Goal: Information Seeking & Learning: Learn about a topic

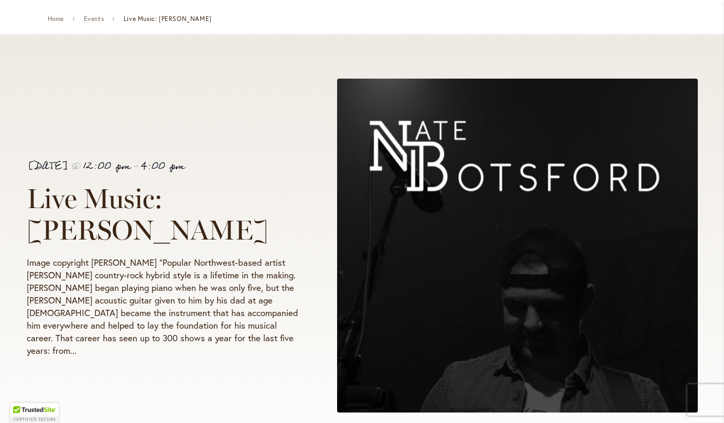
scroll to position [125, 0]
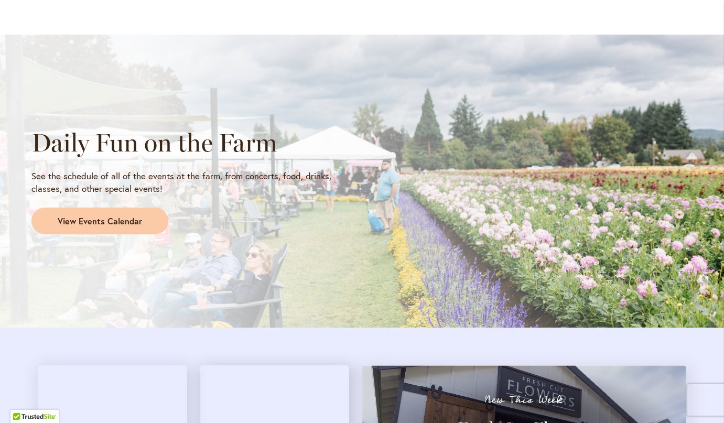
scroll to position [832, 0]
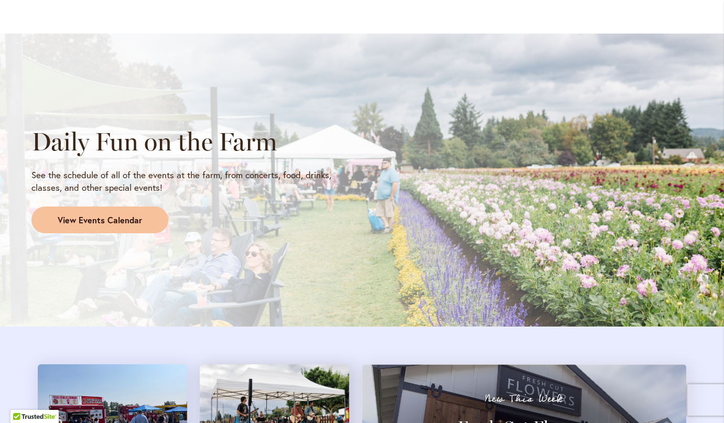
click at [127, 216] on span "View Events Calendar" at bounding box center [100, 220] width 84 height 12
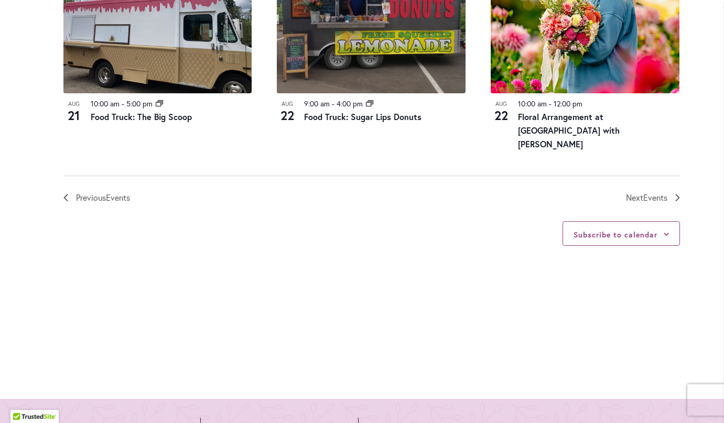
scroll to position [1271, 0]
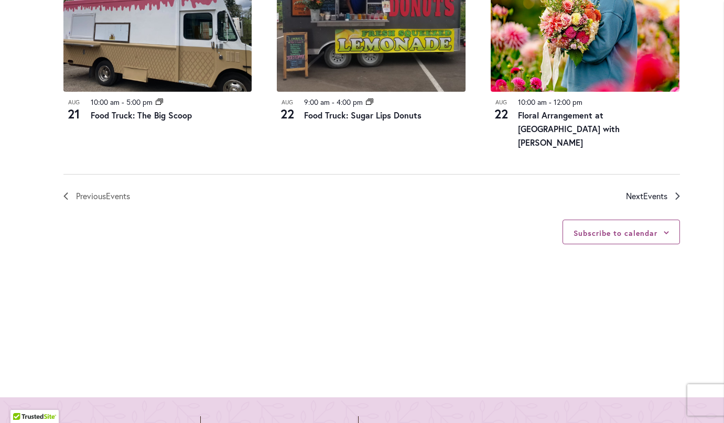
click at [643, 191] on span "Events" at bounding box center [655, 195] width 24 height 11
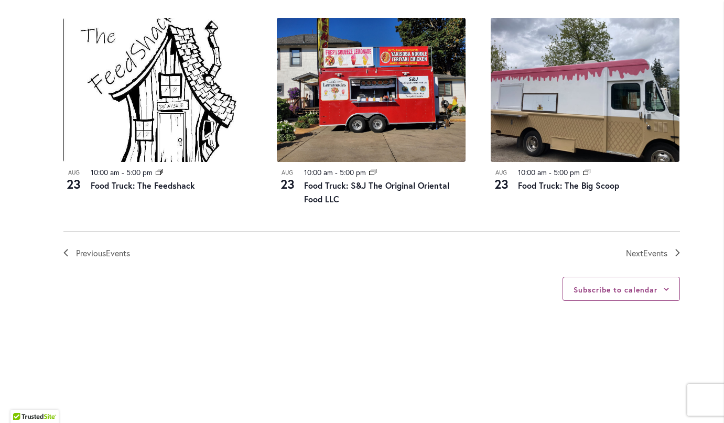
scroll to position [1188, 0]
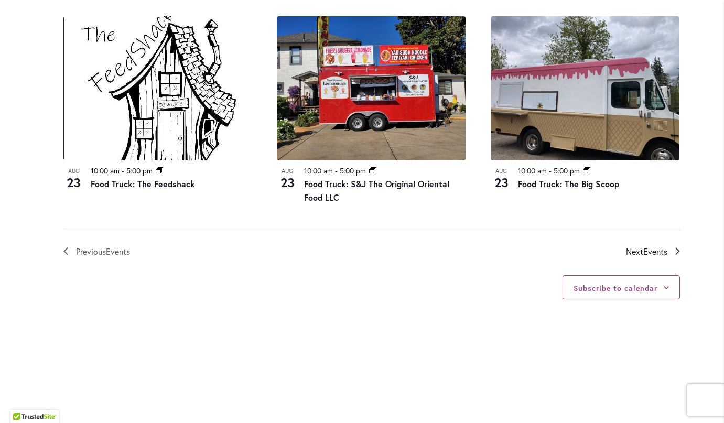
click at [655, 246] on span "Events" at bounding box center [655, 251] width 24 height 11
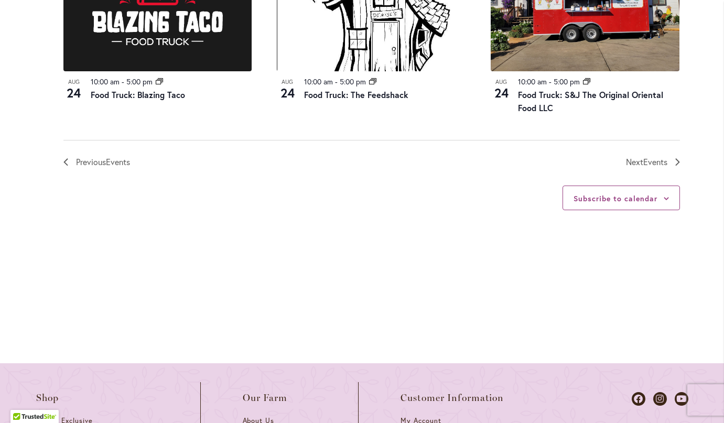
scroll to position [1318, 0]
click at [659, 156] on span "Events" at bounding box center [655, 161] width 24 height 11
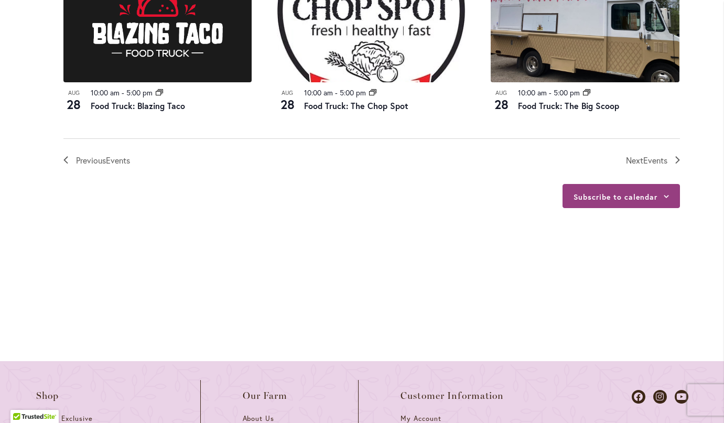
scroll to position [1285, 0]
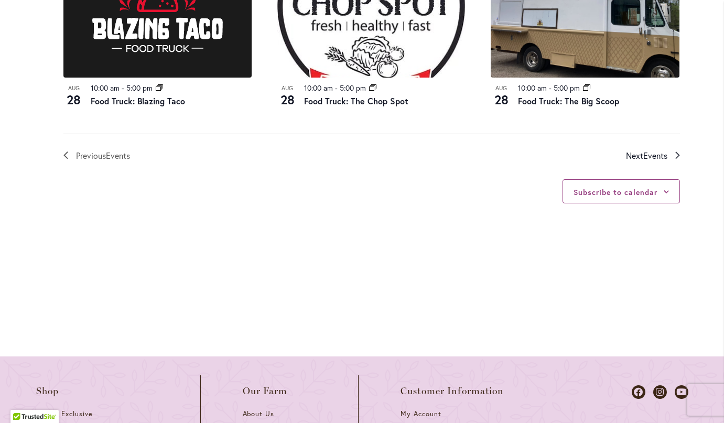
click at [649, 150] on span "Events" at bounding box center [655, 155] width 24 height 11
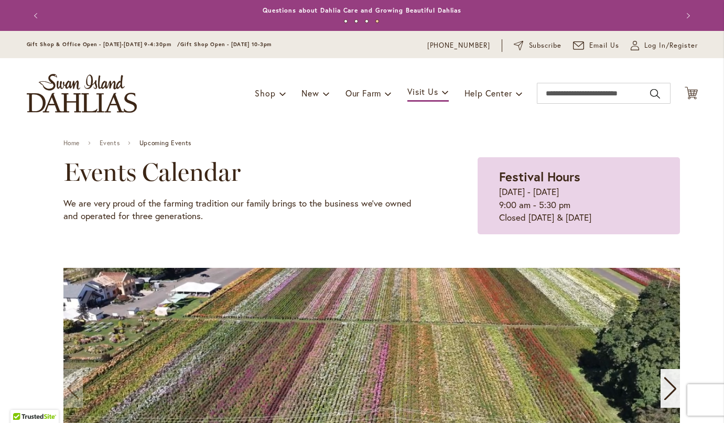
scroll to position [0, 0]
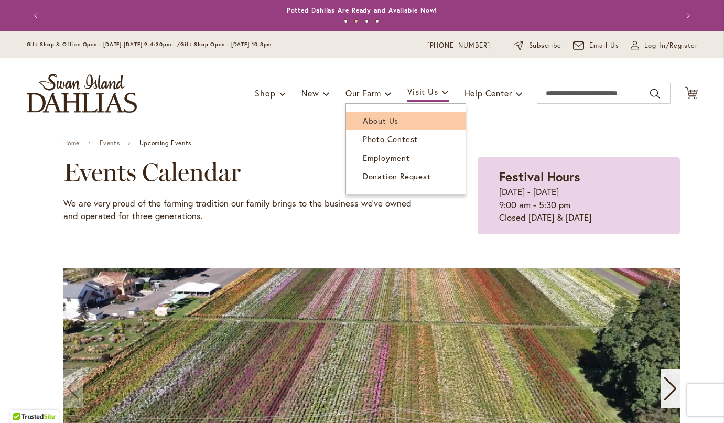
click at [387, 123] on span "About Us" at bounding box center [381, 120] width 36 height 10
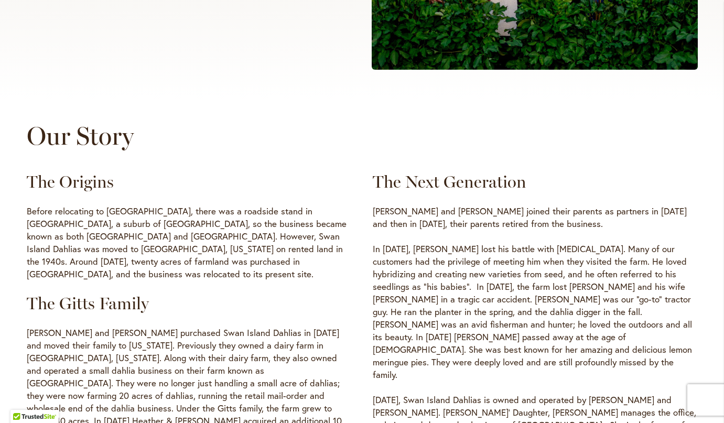
scroll to position [382, 0]
